Goal: Contribute content

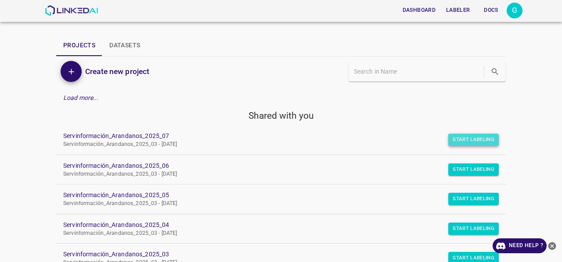
click at [464, 136] on button "Start Labeling" at bounding box center [473, 140] width 50 height 12
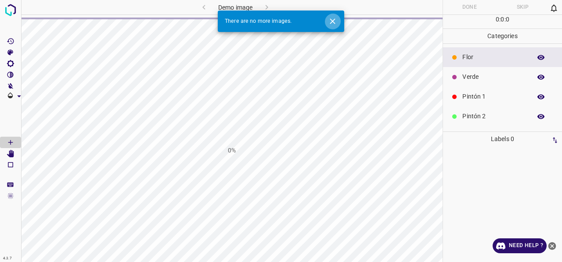
click at [331, 23] on icon "Close" at bounding box center [332, 21] width 9 height 9
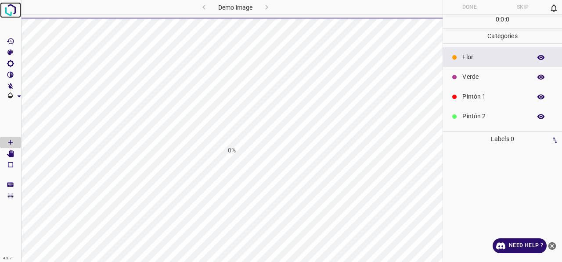
click at [6, 10] on img at bounding box center [11, 10] width 16 height 16
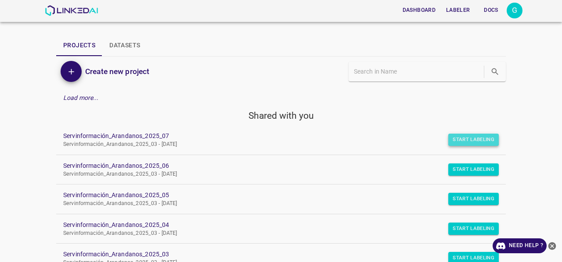
click at [463, 136] on button "Start Labeling" at bounding box center [473, 140] width 50 height 12
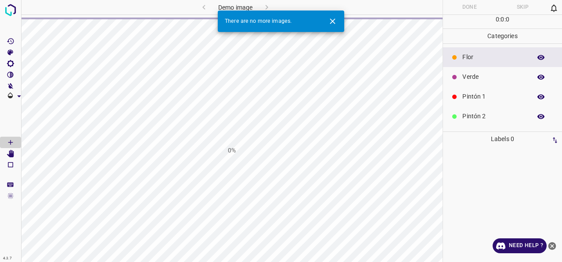
click at [340, 18] on div at bounding box center [328, 21] width 23 height 16
click at [332, 19] on icon "Close" at bounding box center [332, 21] width 9 height 9
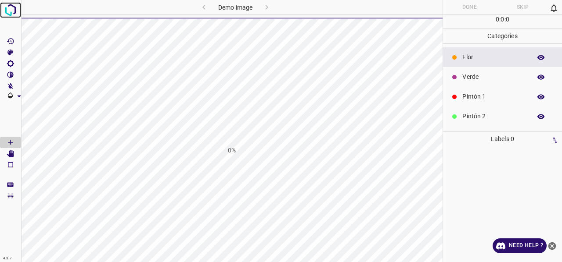
click at [0, 11] on link at bounding box center [10, 10] width 21 height 16
